Goal: Task Accomplishment & Management: Use online tool/utility

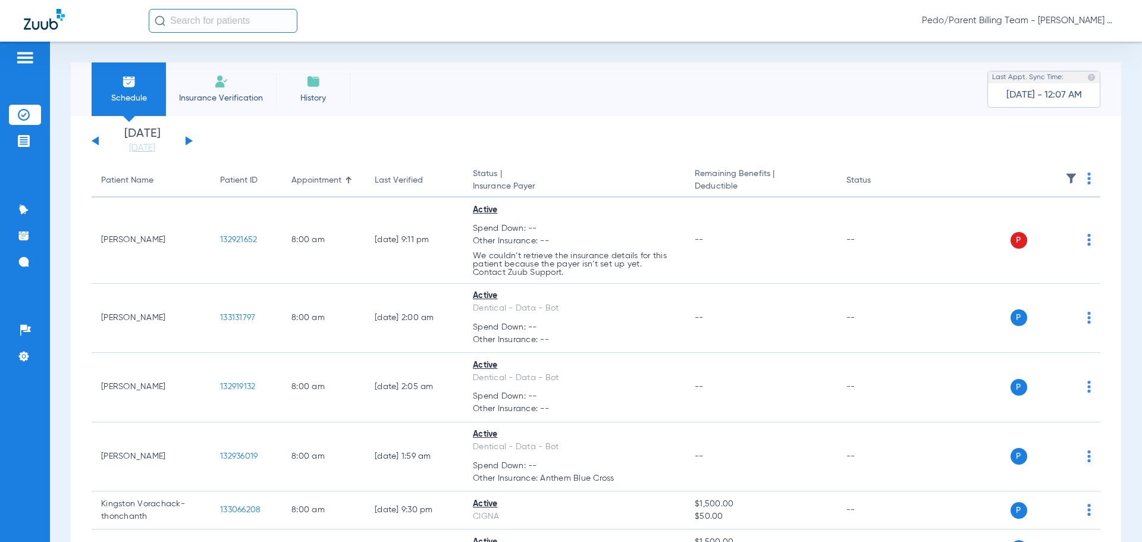
click at [966, 23] on span "Pedo/Parent Billing Team - [PERSON_NAME] Mesa - Ortho | The Super Dentists" at bounding box center [1020, 21] width 196 height 12
click at [1080, 42] on span "Account Selection" at bounding box center [1073, 42] width 67 height 8
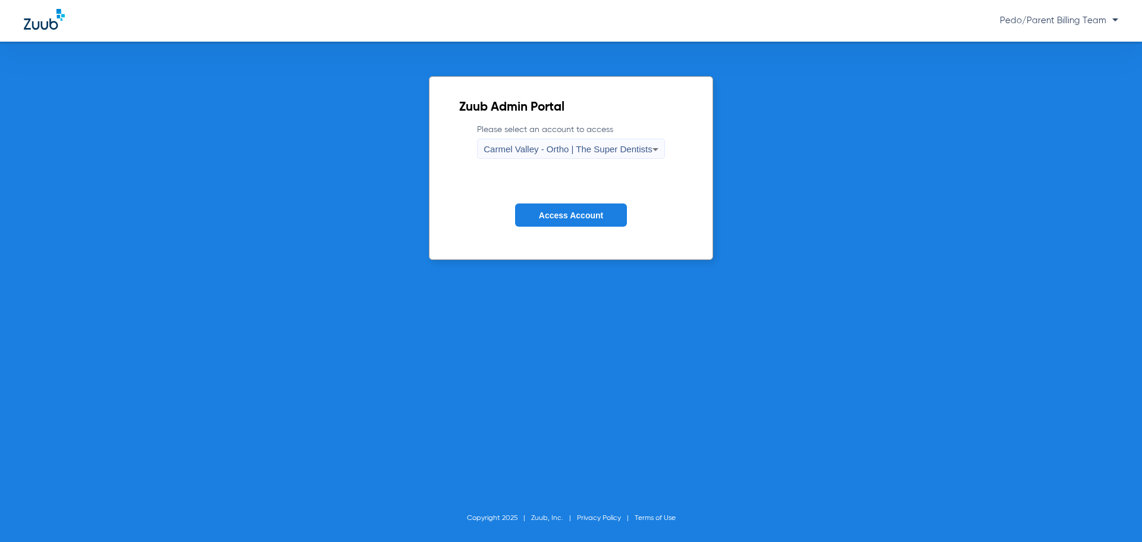
click at [596, 212] on span "Access Account" at bounding box center [571, 215] width 64 height 10
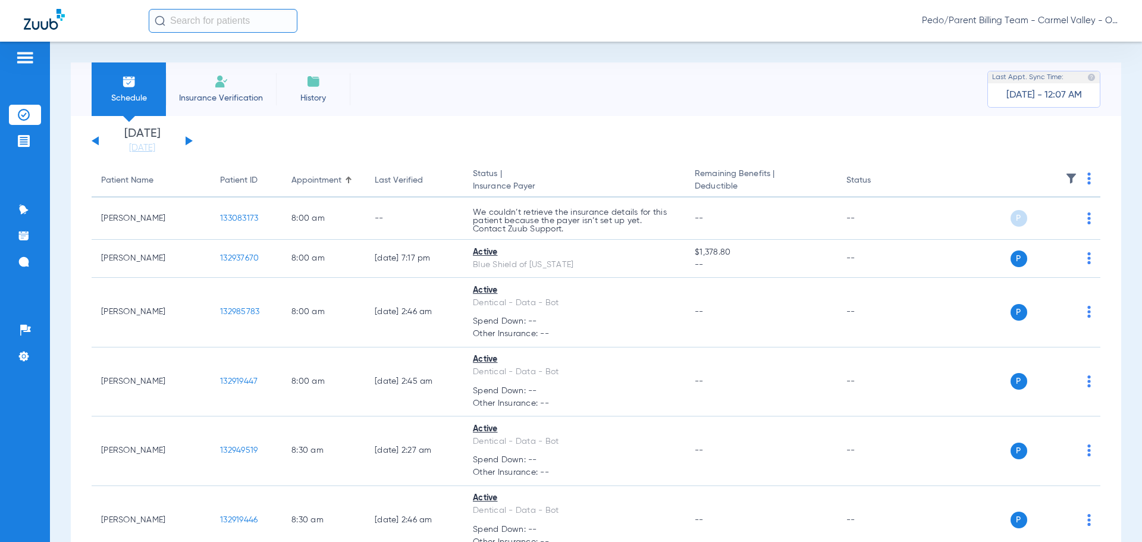
click at [253, 20] on input "text" at bounding box center [223, 21] width 149 height 24
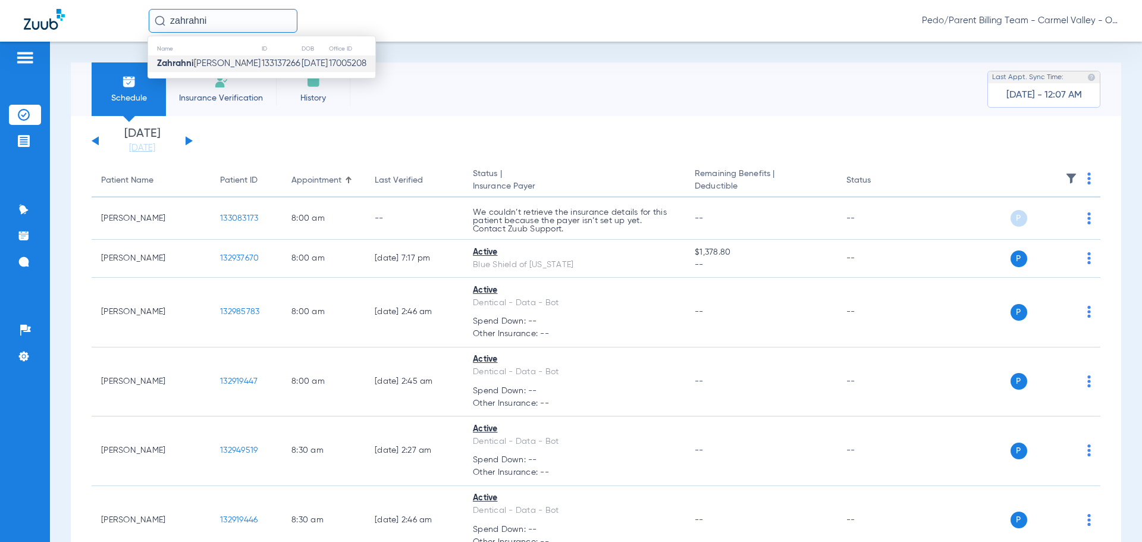
type input "zahrahni"
click at [210, 66] on span "Zahrahni [PERSON_NAME]" at bounding box center [208, 63] width 103 height 9
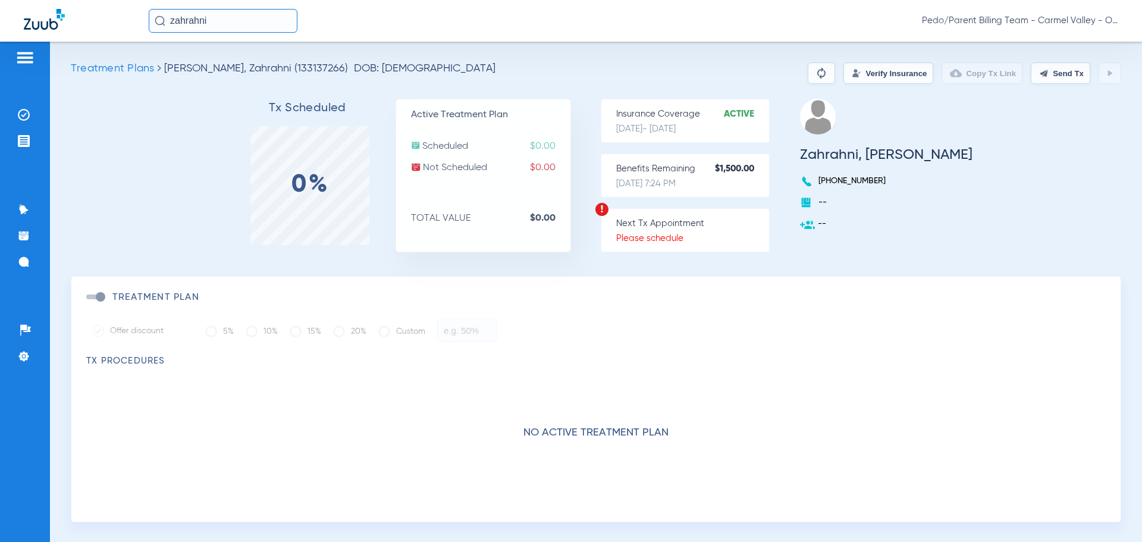
click at [892, 74] on button "Verify Insurance" at bounding box center [888, 72] width 90 height 21
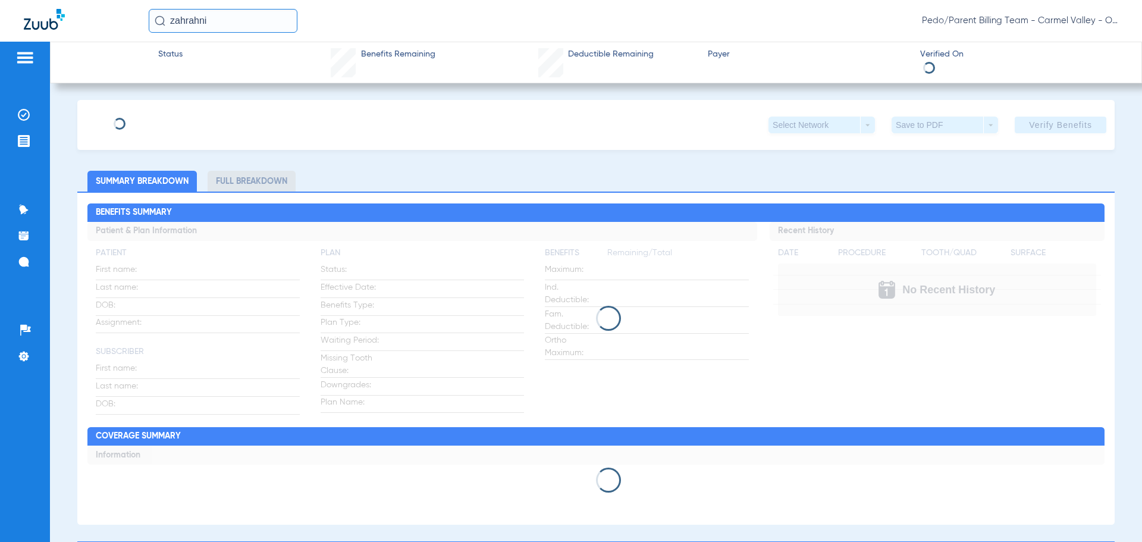
type input "[PERSON_NAME]"
type input "[DATE]"
type input "01434453400"
type input "080001502"
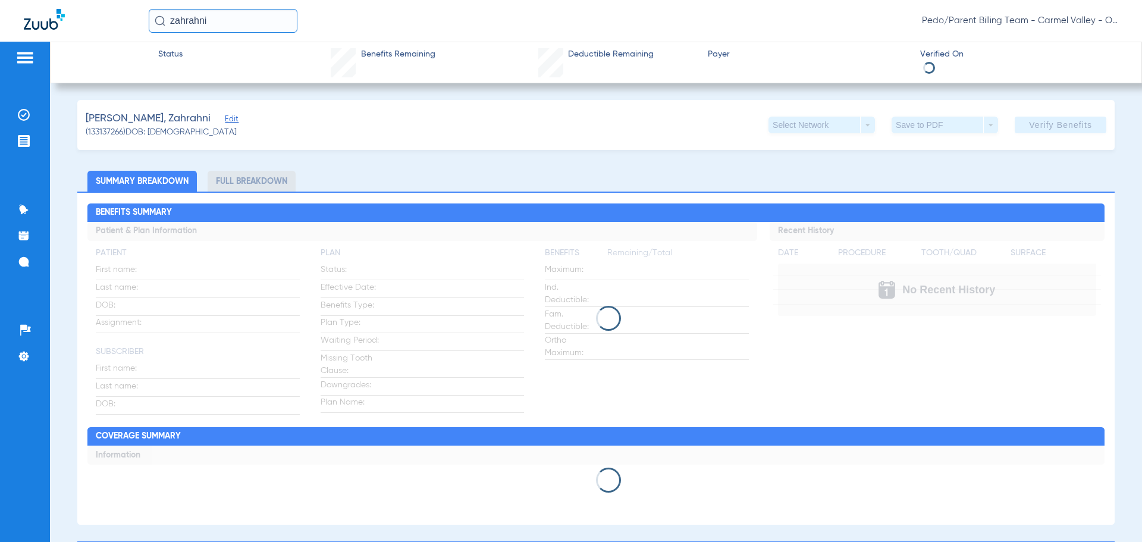
click at [225, 120] on span "Edit" at bounding box center [230, 120] width 11 height 11
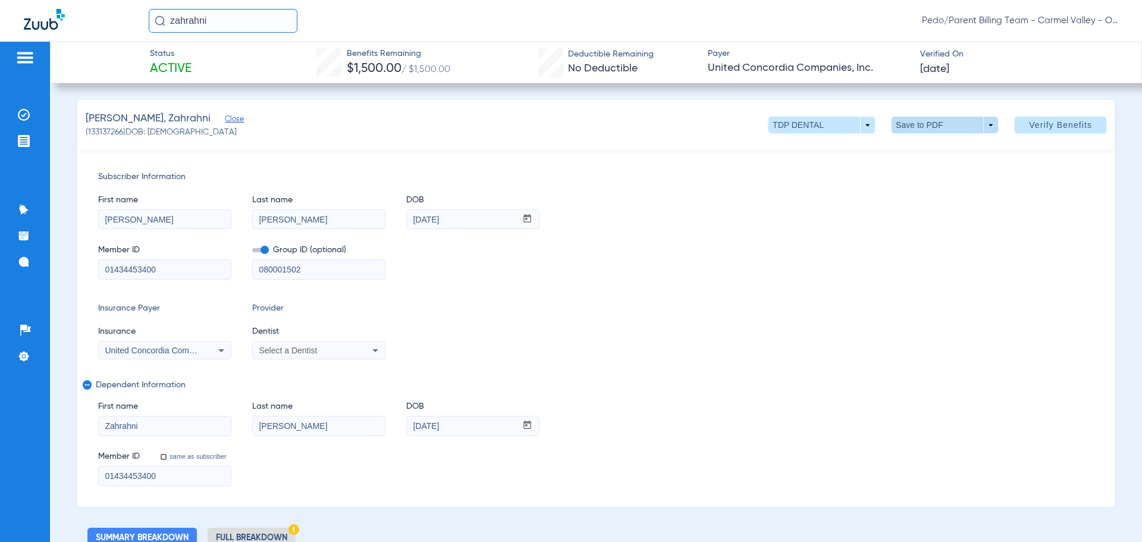
click at [931, 124] on span at bounding box center [945, 125] width 29 height 29
click at [934, 149] on span "Save to PDF" at bounding box center [939, 148] width 47 height 8
